Goal: Check status: Check status

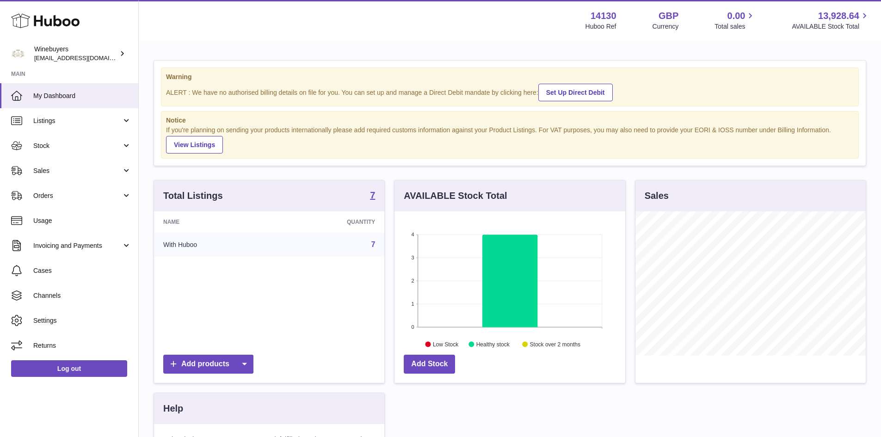
scroll to position [144, 231]
click at [45, 174] on span "Sales" at bounding box center [77, 170] width 88 height 9
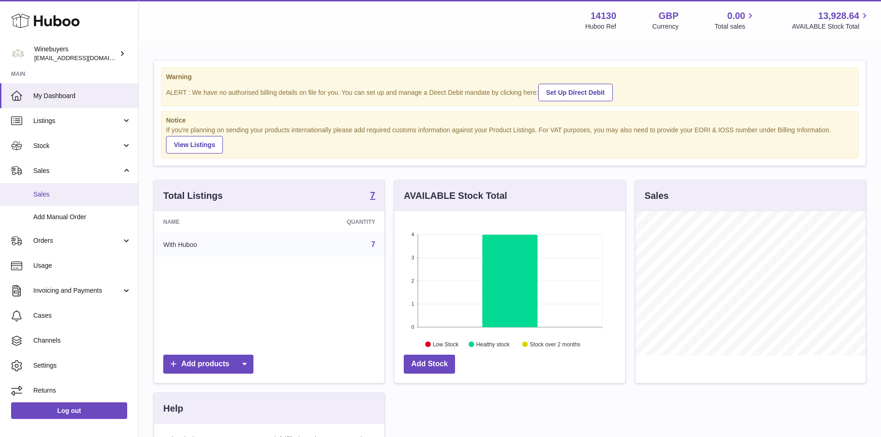
click at [54, 198] on span "Sales" at bounding box center [82, 194] width 98 height 9
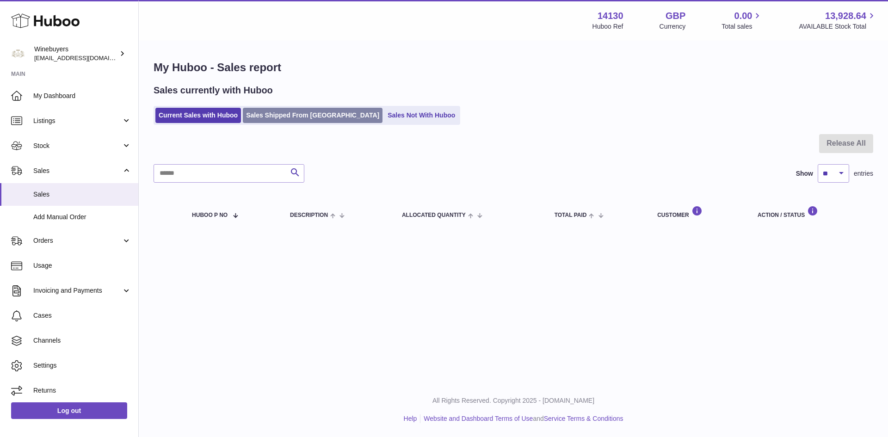
click at [266, 122] on link "Sales Shipped From [GEOGRAPHIC_DATA]" at bounding box center [313, 115] width 140 height 15
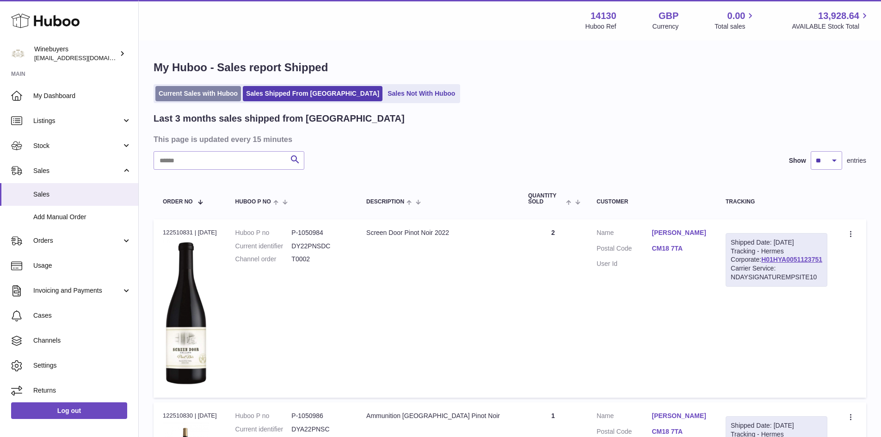
click at [178, 99] on link "Current Sales with Huboo" at bounding box center [198, 93] width 86 height 15
